Goal: Find specific page/section: Find specific page/section

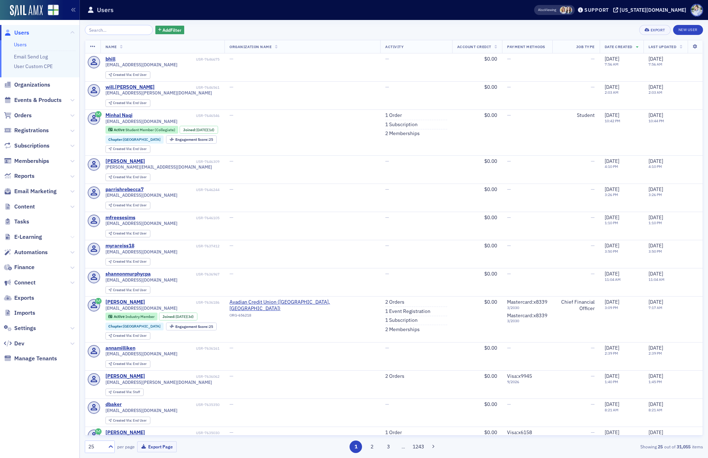
click at [74, 238] on icon at bounding box center [72, 237] width 4 height 4
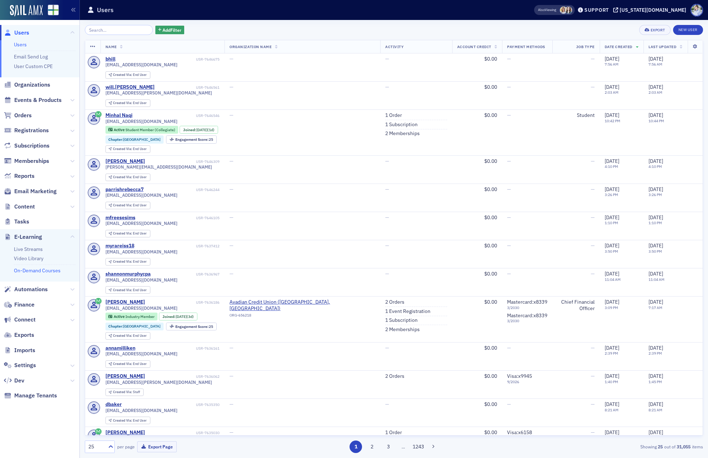
click at [37, 269] on link "On-Demand Courses" at bounding box center [37, 270] width 47 height 6
